Goal: Register for event/course

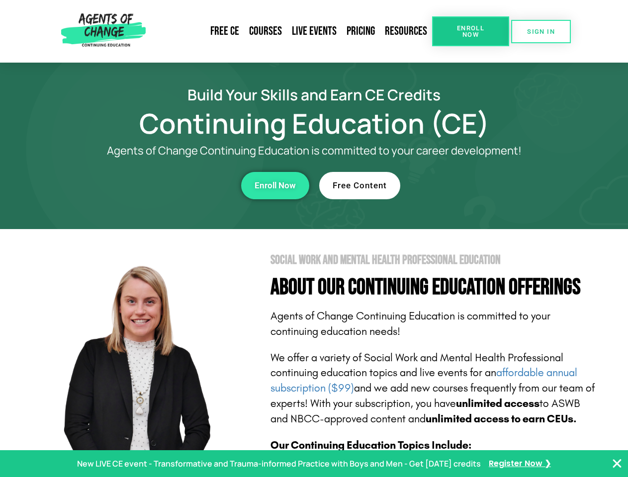
click at [314, 239] on section "Social Work and Mental Health Professional Education About Our Continuing Educa…" at bounding box center [314, 437] width 628 height 417
click at [406, 31] on link "Resources" at bounding box center [406, 31] width 52 height 23
click at [470, 31] on span "Enroll Now" at bounding box center [470, 31] width 45 height 13
click at [541, 31] on span "SIGN IN" at bounding box center [541, 31] width 28 height 6
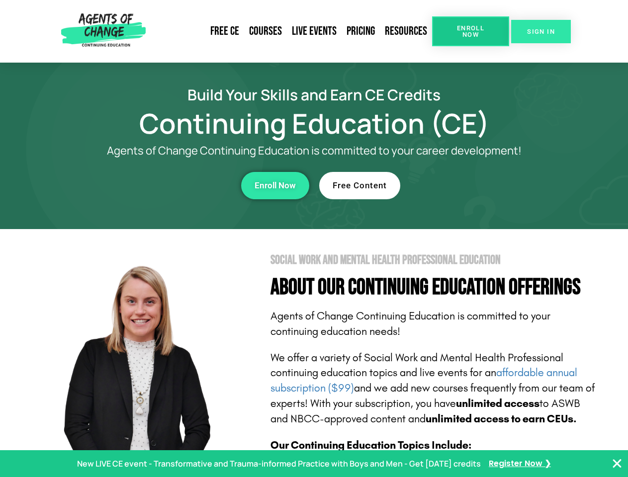
click at [541, 31] on span "SIGN IN" at bounding box center [541, 31] width 28 height 6
click at [172, 185] on div "Enroll Now" at bounding box center [172, 185] width 273 height 27
click at [275, 185] on span "Enroll Now" at bounding box center [274, 185] width 41 height 8
